Goal: Register for event/course

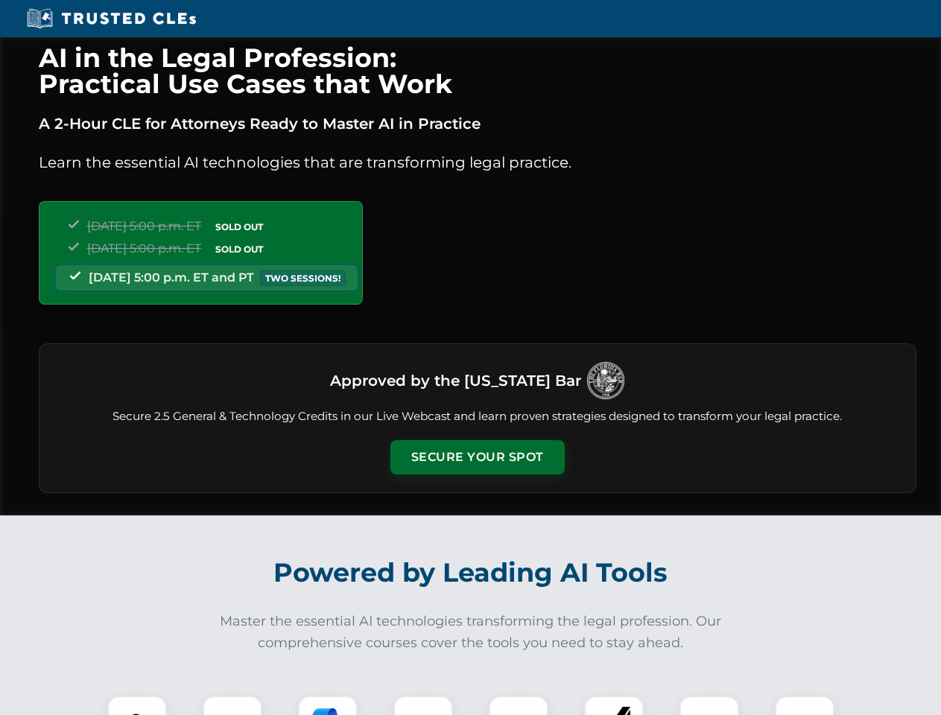
click at [477, 458] on button "Secure Your Spot" at bounding box center [477, 457] width 174 height 34
click at [137, 706] on img at bounding box center [137, 725] width 43 height 43
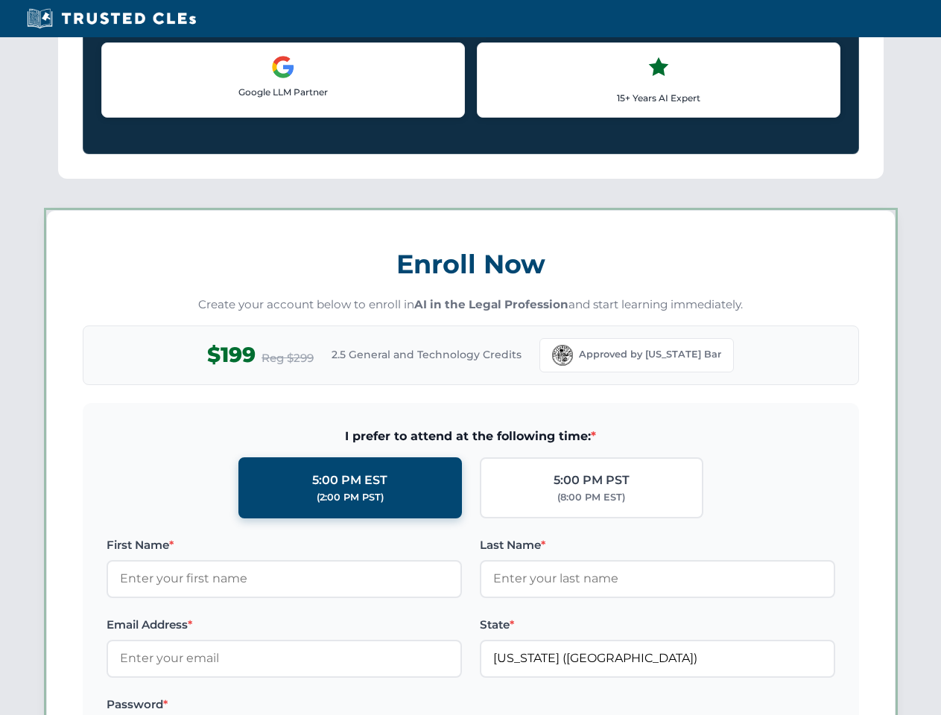
click at [328, 706] on label "Password *" at bounding box center [284, 705] width 355 height 18
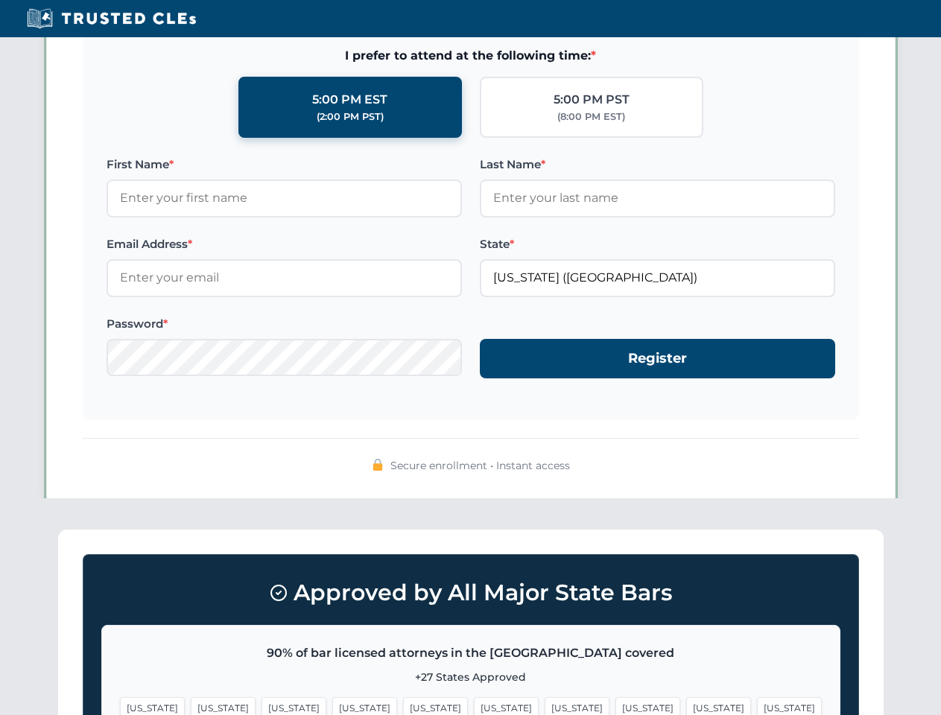
click at [686, 706] on span "[US_STATE]" at bounding box center [718, 708] width 65 height 22
